Goal: Transaction & Acquisition: Download file/media

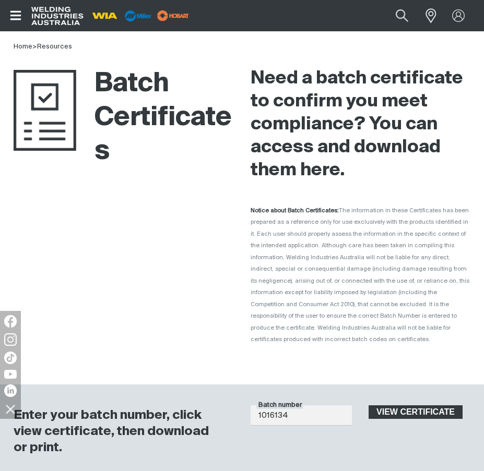
click at [431, 406] on span "View certificate" at bounding box center [416, 413] width 92 height 14
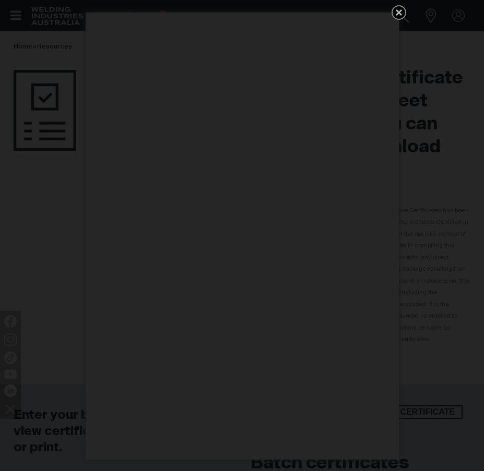
drag, startPoint x: 403, startPoint y: 13, endPoint x: 406, endPoint y: 4, distance: 8.7
click at [402, 13] on icon "Get 5 WIA Welding Guides Free!" at bounding box center [398, 12] width 13 height 13
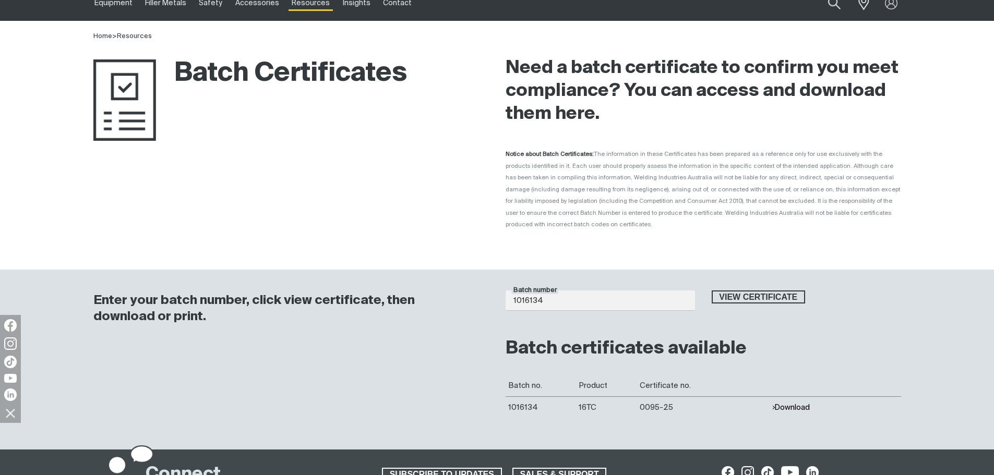
scroll to position [104, 0]
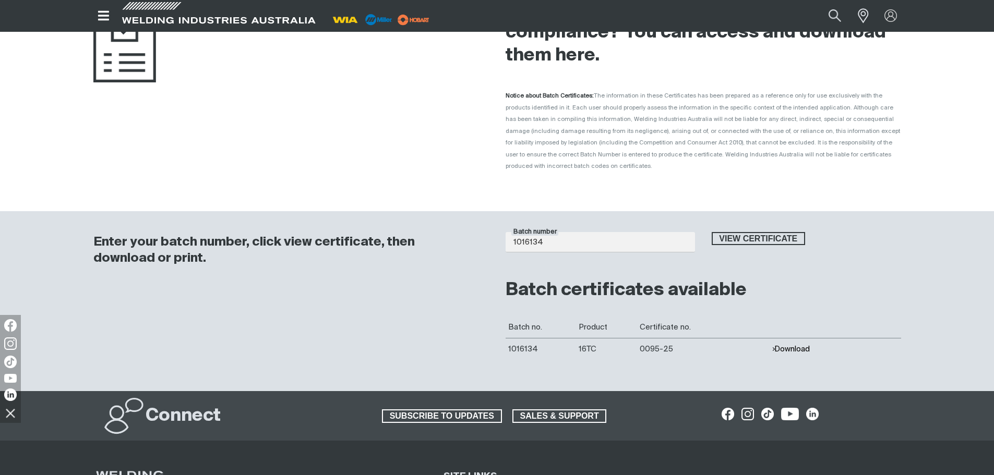
click at [483, 345] on button "Download" at bounding box center [791, 349] width 38 height 9
click at [483, 236] on input "1016134" at bounding box center [600, 242] width 189 height 20
type input "1016401"
click at [483, 232] on button "View certificate" at bounding box center [759, 239] width 94 height 14
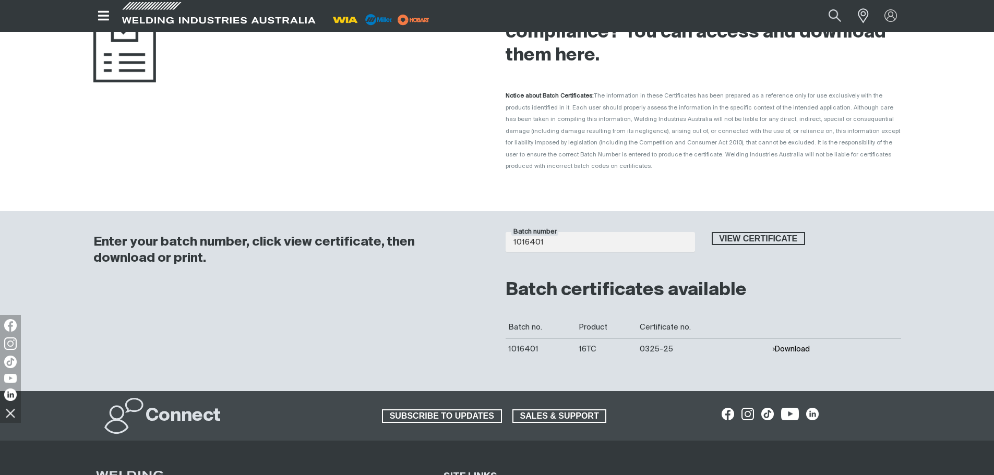
click at [483, 345] on button "Download" at bounding box center [791, 349] width 38 height 9
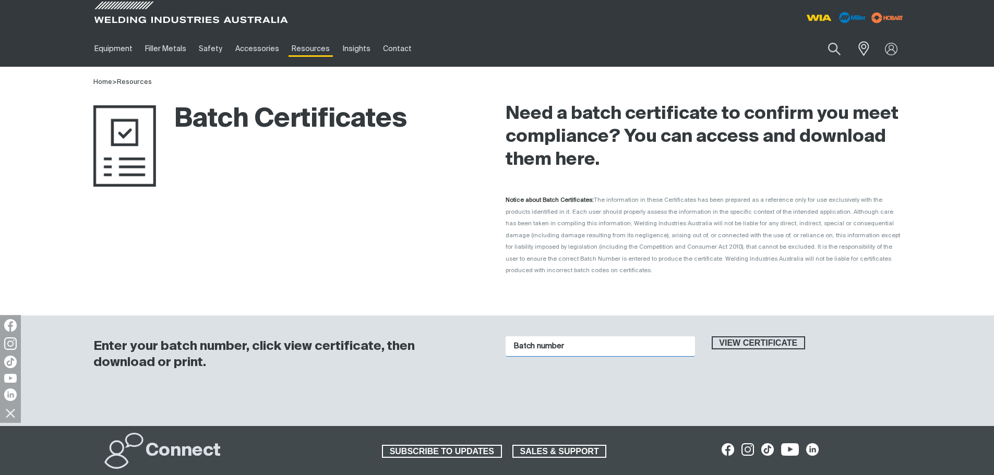
click at [606, 338] on input "Batch number" at bounding box center [600, 347] width 189 height 20
type input "1016401"
click at [712, 337] on button "View certificate" at bounding box center [759, 344] width 94 height 14
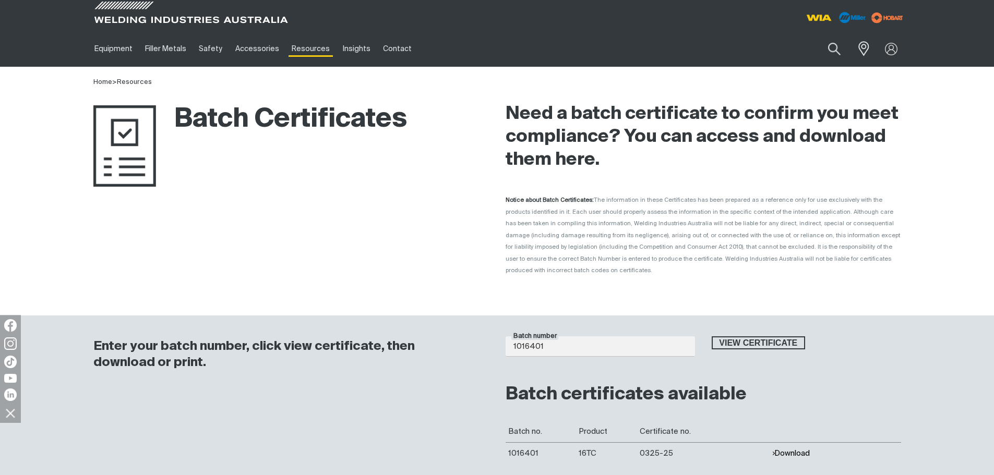
click at [794, 449] on button "Download" at bounding box center [791, 453] width 38 height 9
